Goal: Task Accomplishment & Management: Manage account settings

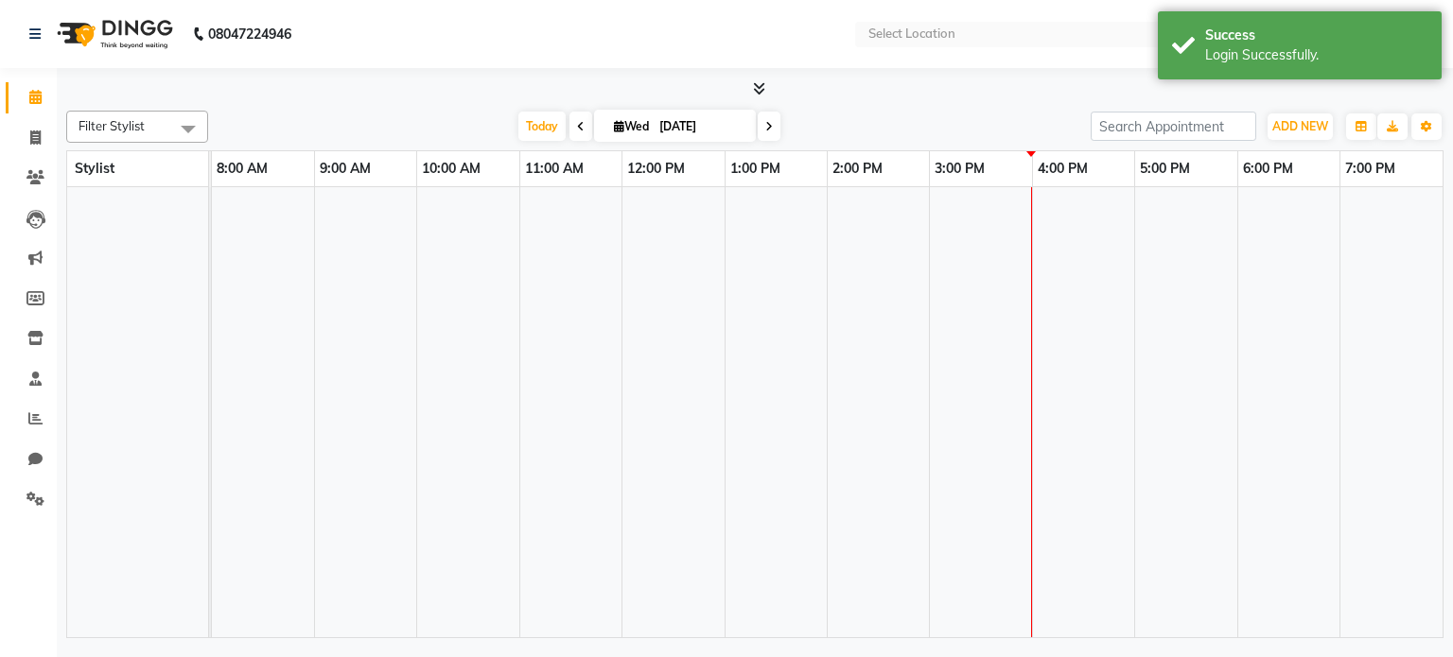
select select "en"
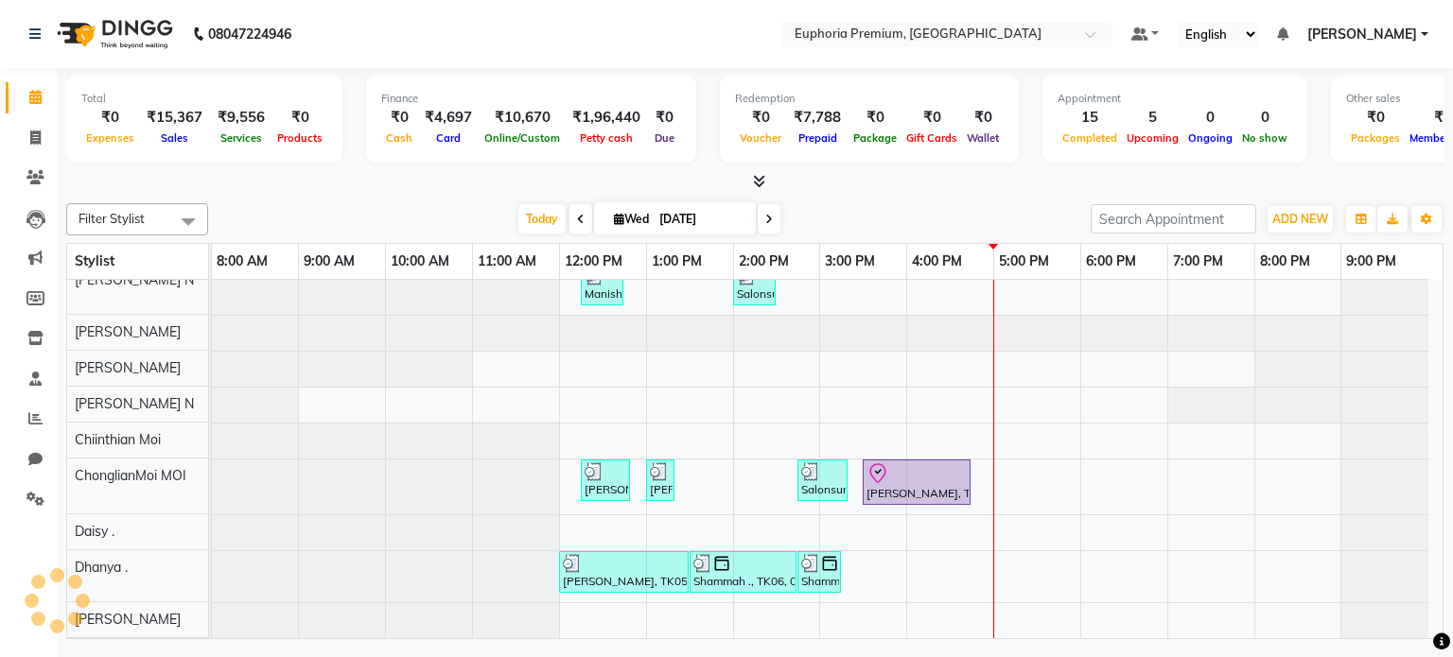
scroll to position [52, 0]
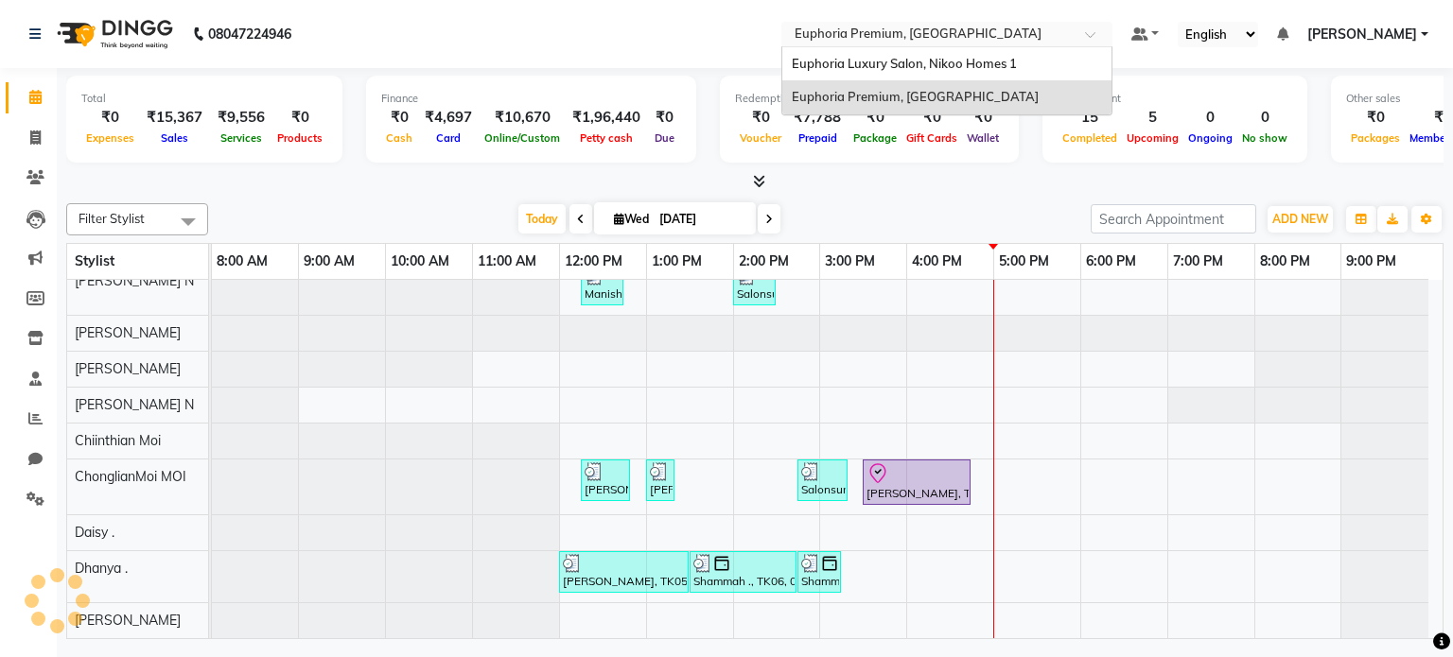
click at [998, 43] on input "text" at bounding box center [928, 35] width 274 height 19
click at [999, 68] on span "Euphoria Luxury Salon, Nikoo Homes 1" at bounding box center [904, 63] width 225 height 15
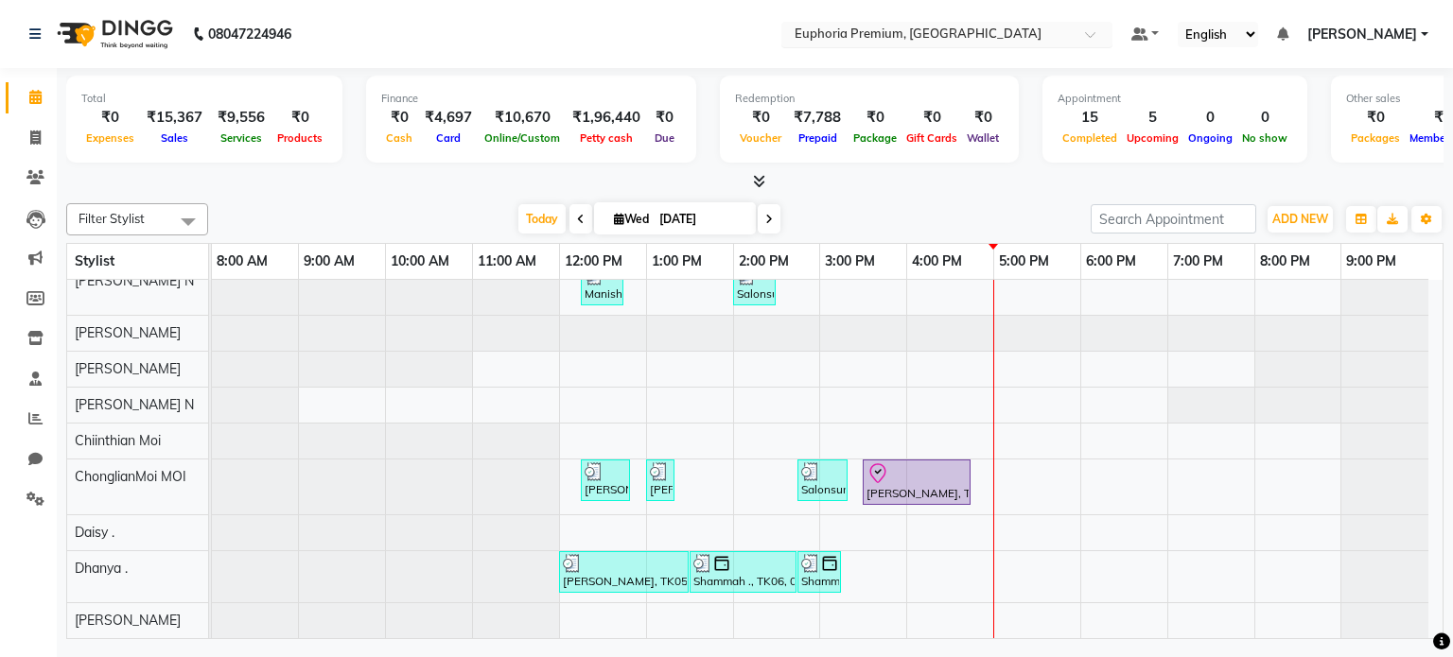
click at [896, 44] on div "Select Location × Euphoria Premium, Hennur Road" at bounding box center [946, 35] width 331 height 26
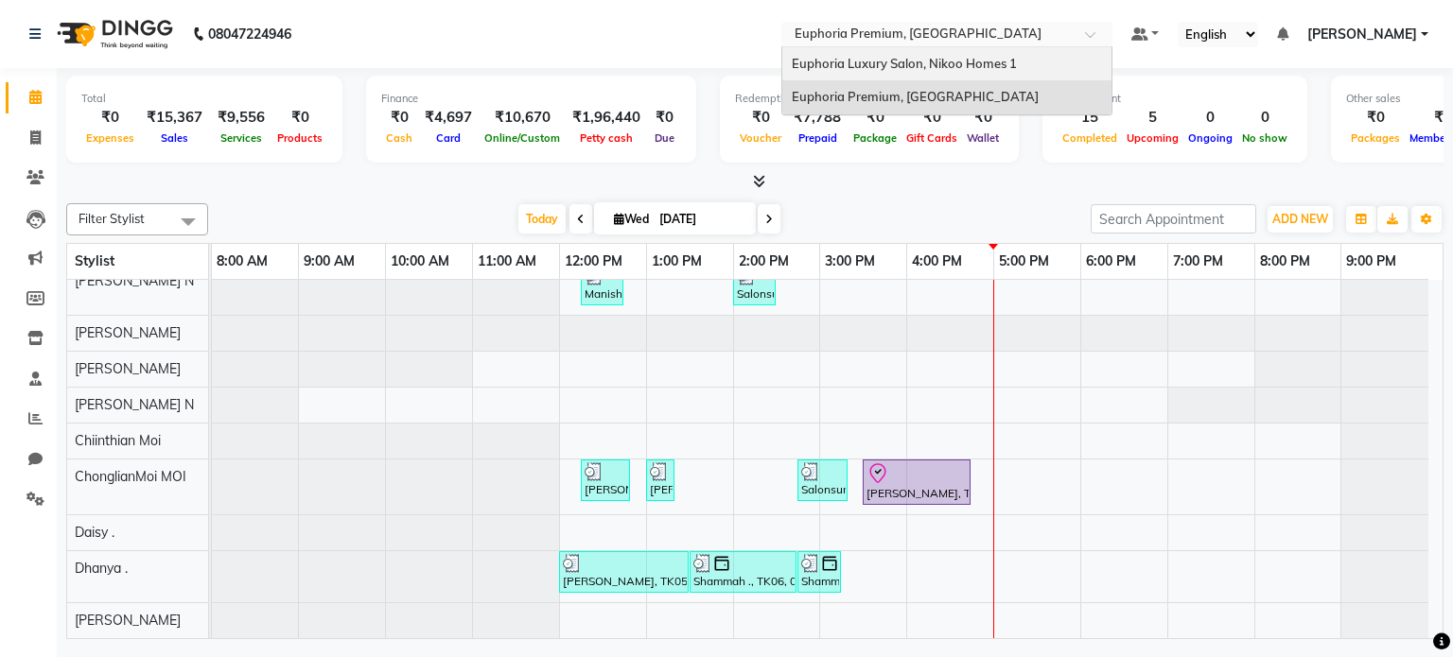
click at [894, 71] on div "Euphoria Luxury Salon, Nikoo Homes 1" at bounding box center [946, 64] width 329 height 34
